Goal: Information Seeking & Learning: Learn about a topic

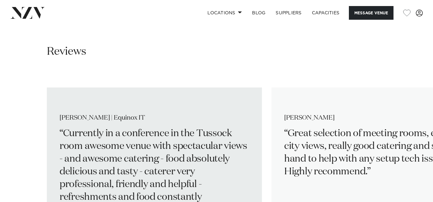
scroll to position [1019, 0]
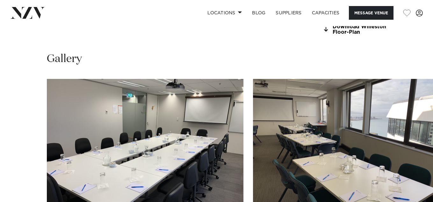
scroll to position [605, 0]
